Goal: Task Accomplishment & Management: Manage account settings

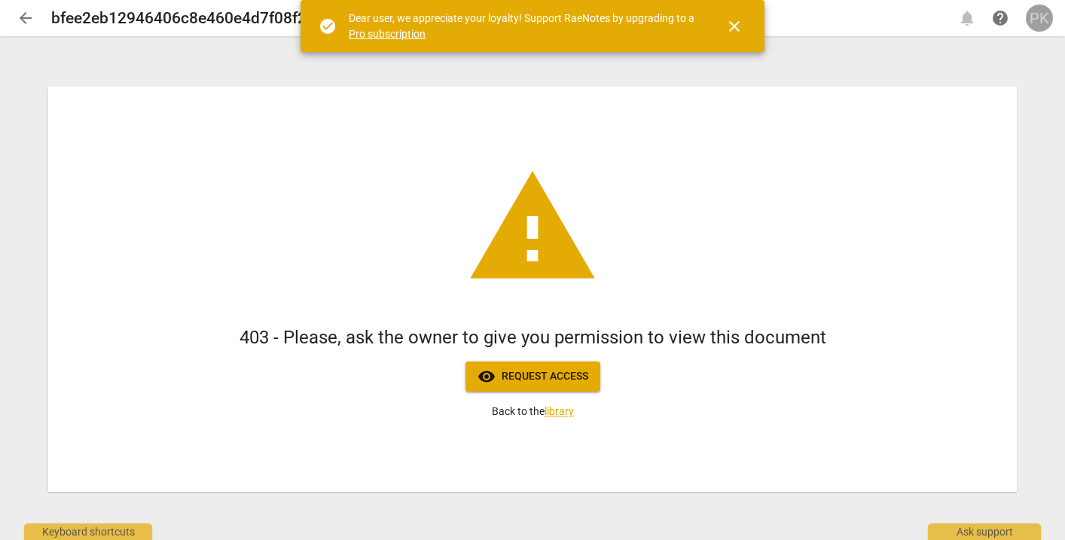
click at [1038, 16] on div "PK" at bounding box center [1039, 18] width 27 height 27
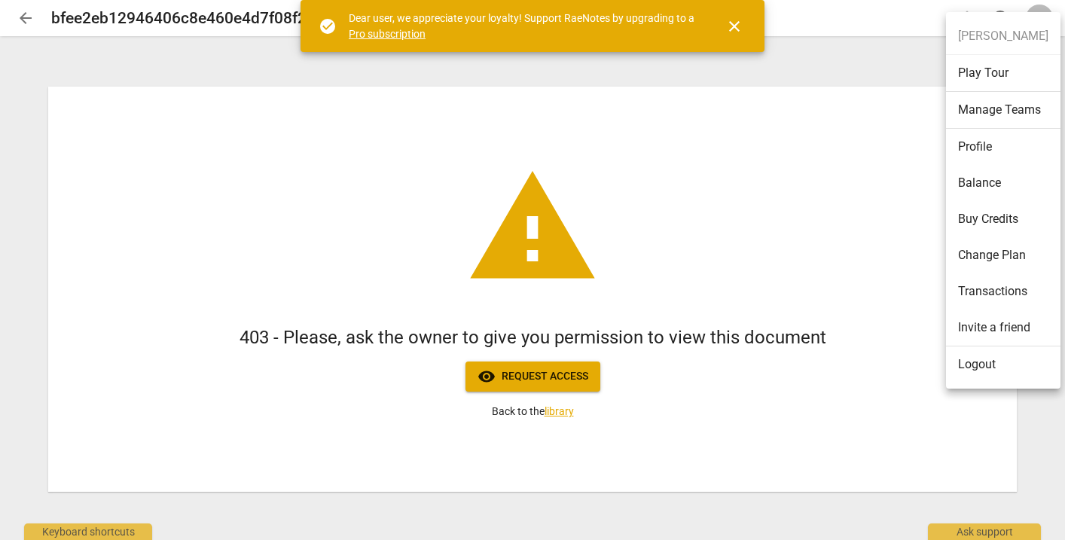
click at [983, 355] on li "Logout" at bounding box center [1003, 364] width 114 height 36
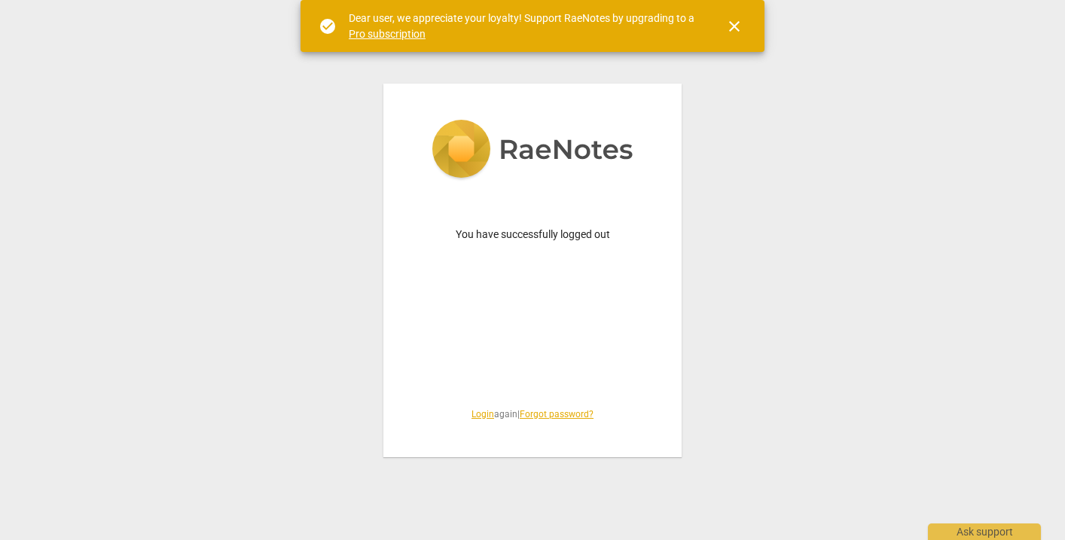
click at [472, 419] on link "Login" at bounding box center [482, 414] width 23 height 11
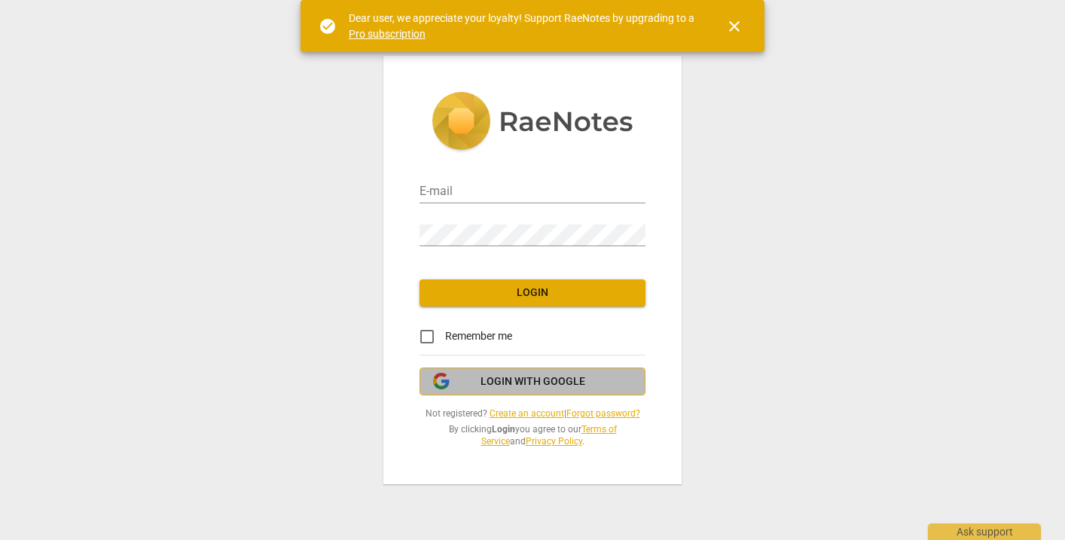
click at [522, 383] on span "Login with Google" at bounding box center [532, 381] width 105 height 15
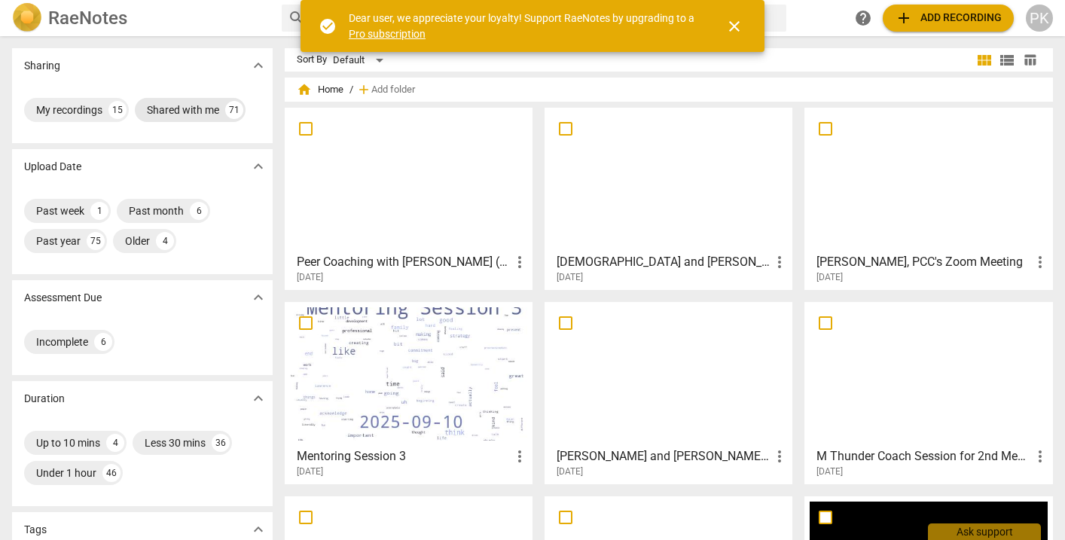
click at [185, 108] on div "Shared with me" at bounding box center [183, 109] width 72 height 15
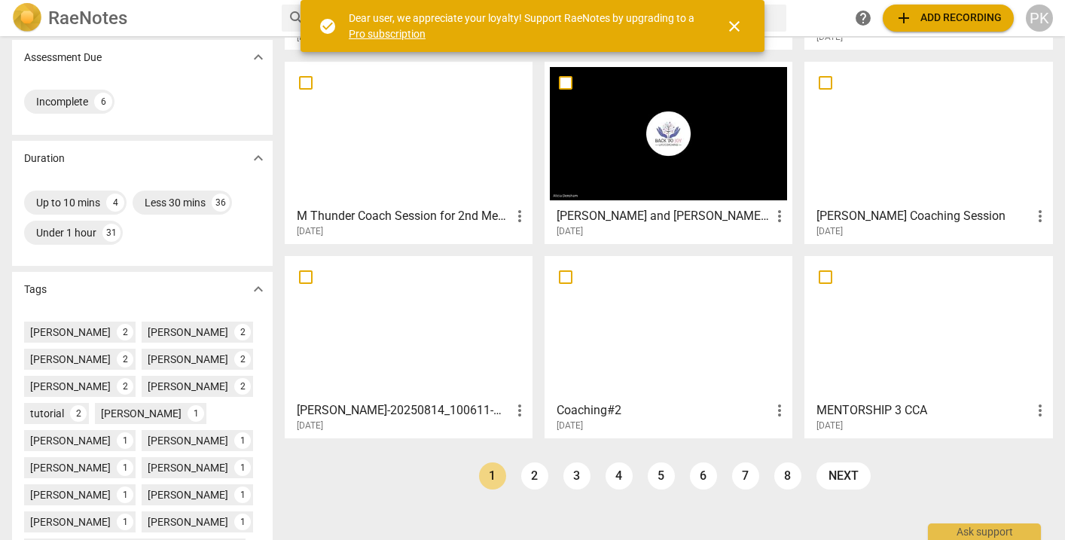
scroll to position [261, 0]
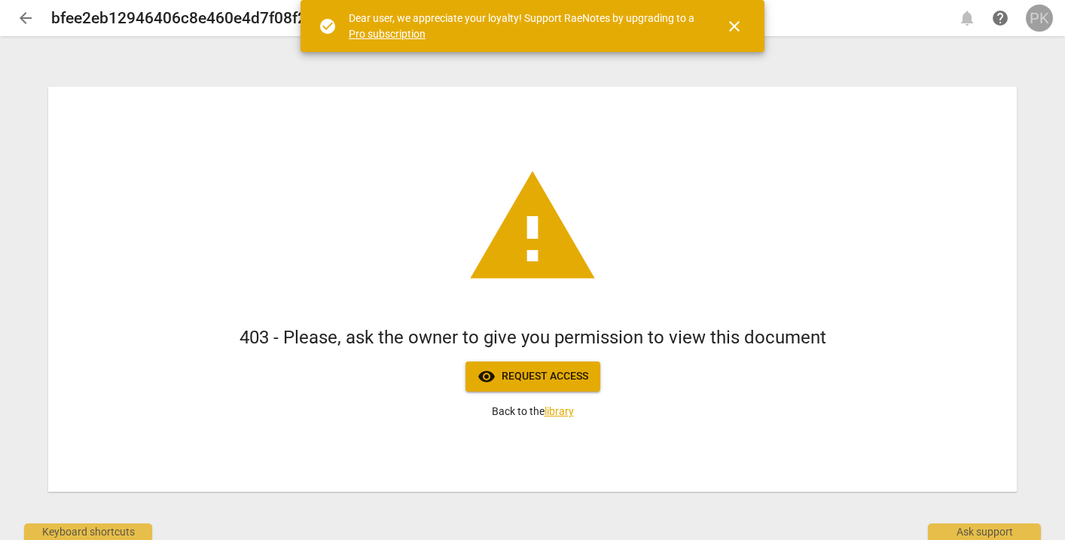
click at [1037, 19] on div "PK" at bounding box center [1039, 18] width 27 height 27
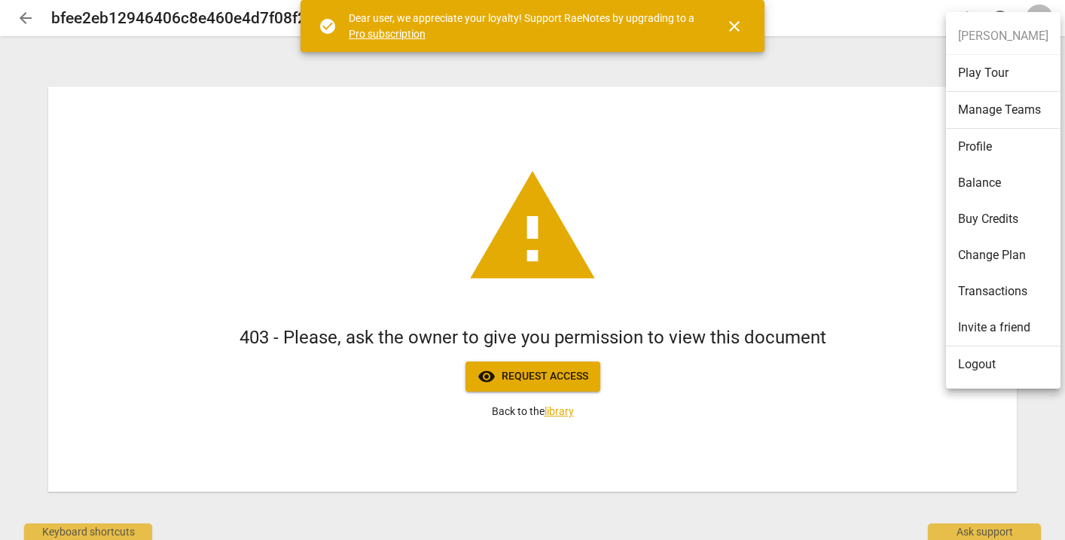
click at [978, 364] on li "Logout" at bounding box center [1003, 364] width 114 height 36
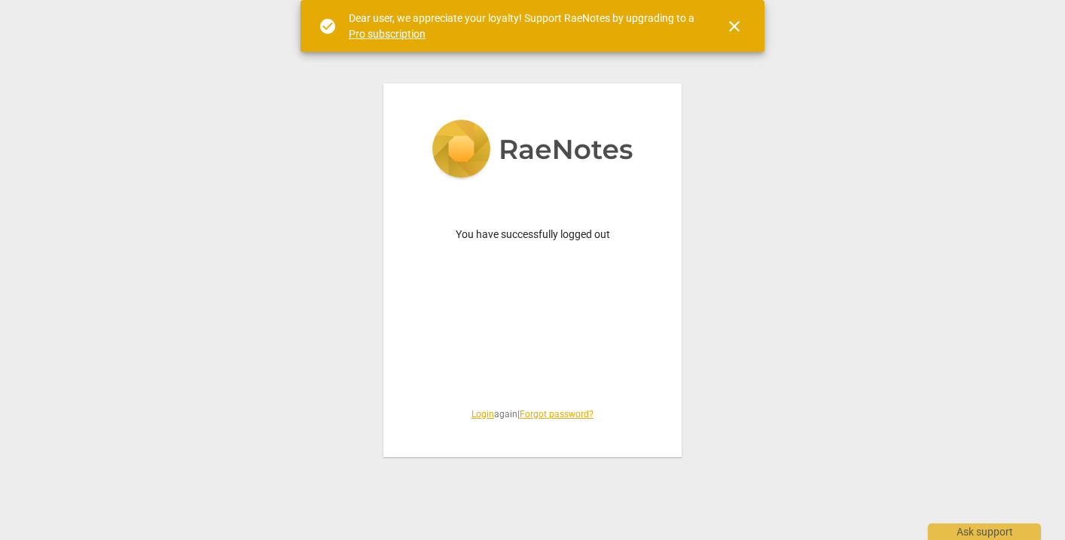
click at [481, 415] on link "Login" at bounding box center [482, 414] width 23 height 11
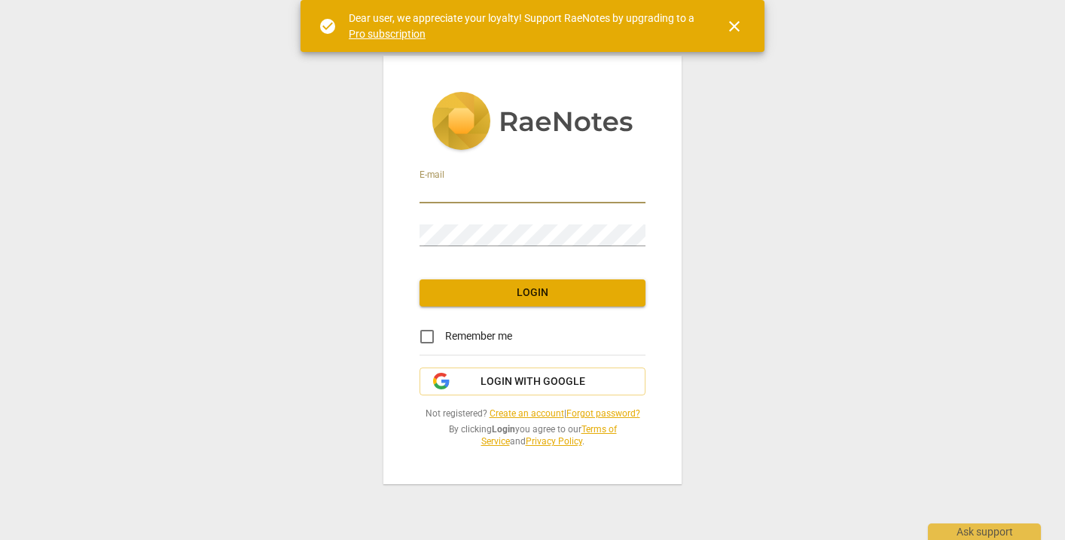
type input "penny@coachacademy.com"
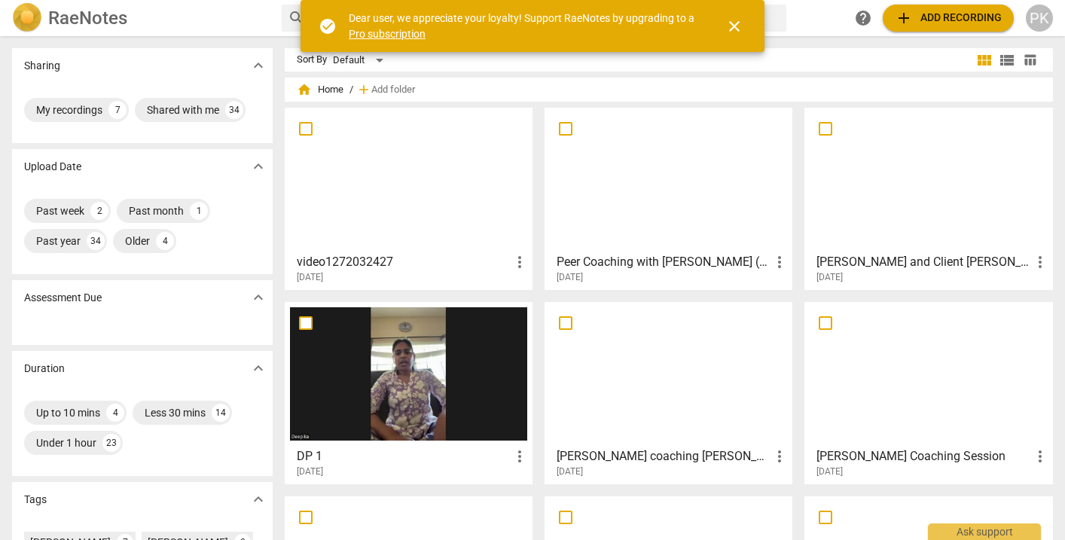
click at [444, 236] on div at bounding box center [408, 179] width 237 height 133
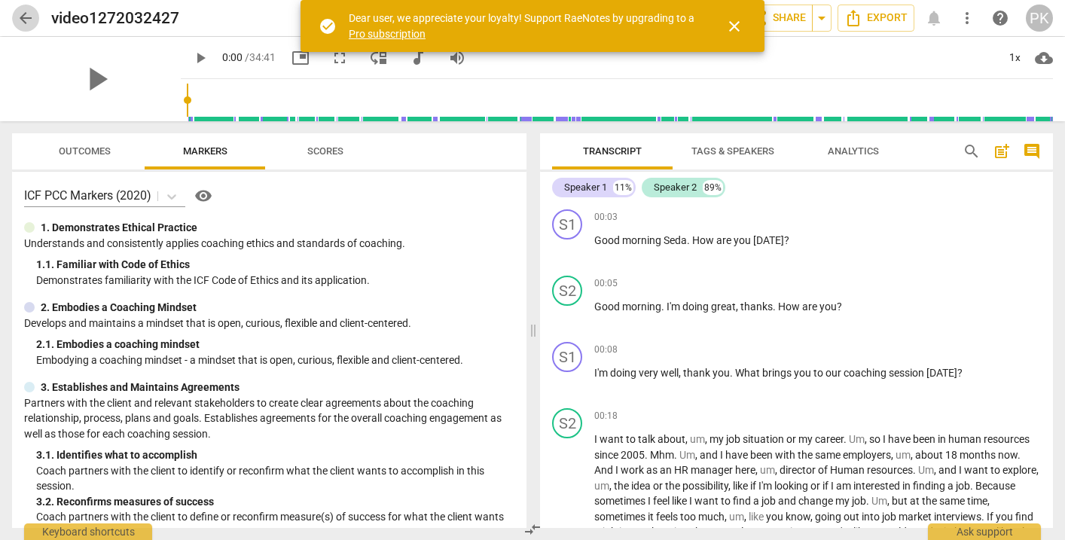
click at [29, 17] on span "arrow_back" at bounding box center [26, 18] width 18 height 18
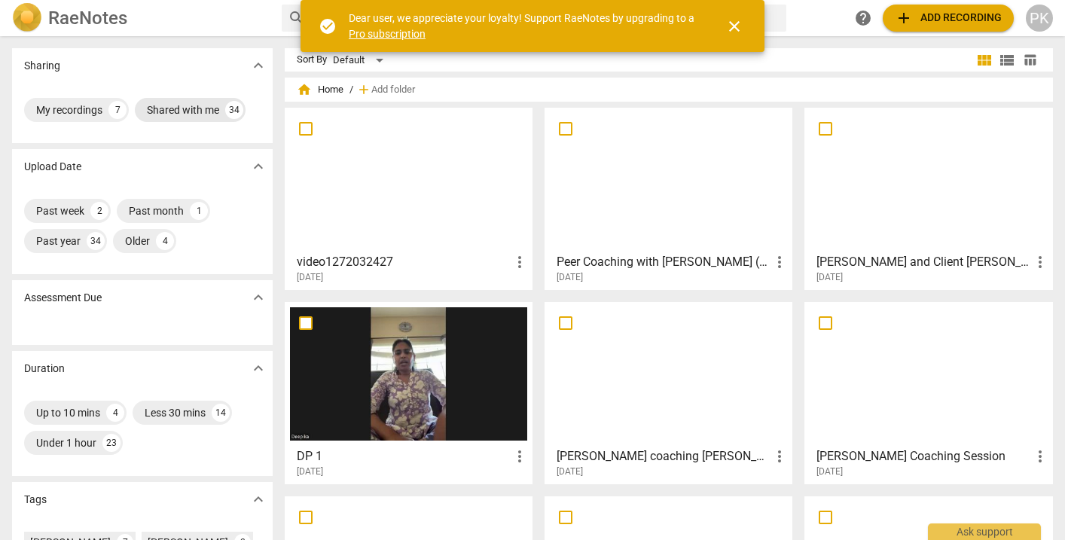
click at [179, 107] on div "Shared with me" at bounding box center [183, 109] width 72 height 15
click at [96, 110] on div "Shared with me" at bounding box center [72, 109] width 72 height 15
